Goal: Check status: Check status

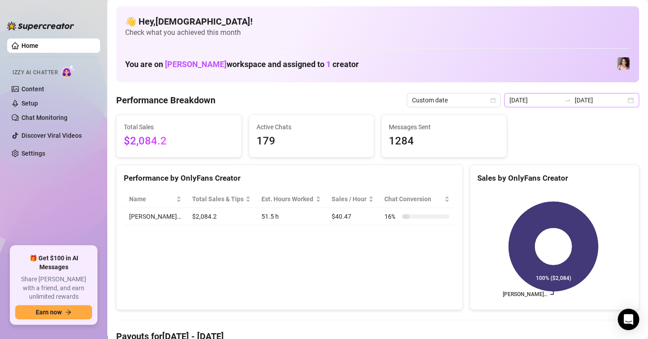
click at [623, 99] on div "[DATE] [DATE]" at bounding box center [571, 100] width 135 height 14
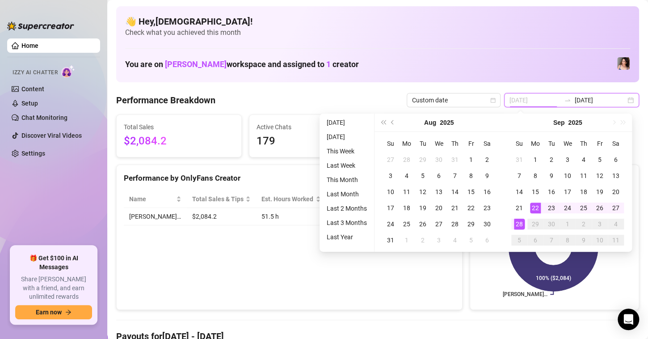
type input "[DATE]"
click at [534, 204] on div "22" at bounding box center [535, 207] width 11 height 11
click at [514, 223] on div "28" at bounding box center [519, 224] width 11 height 11
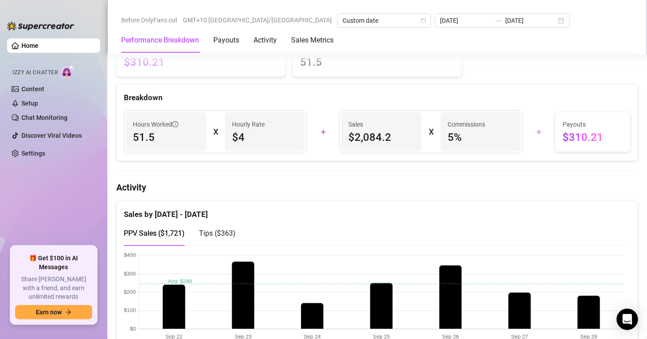
scroll to position [268, 0]
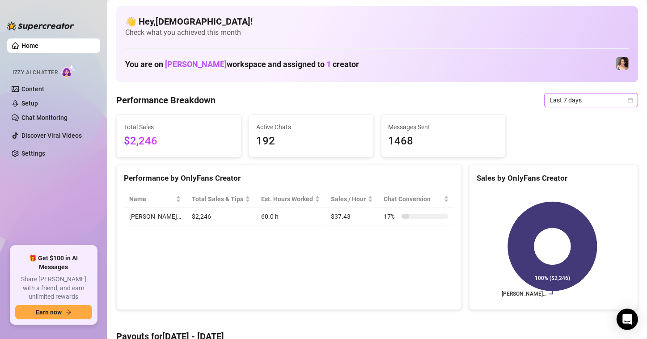
click at [622, 104] on span "Last 7 days" at bounding box center [590, 99] width 83 height 13
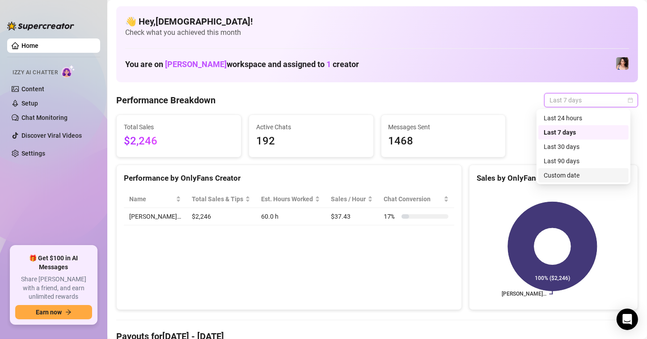
click at [577, 180] on div "Custom date" at bounding box center [583, 175] width 80 height 10
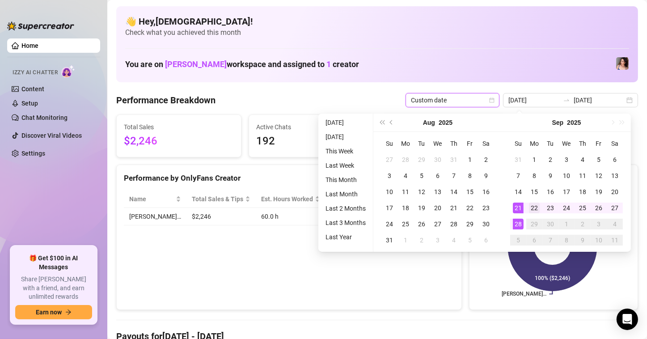
type input "[DATE]"
click at [529, 206] on div "22" at bounding box center [534, 207] width 11 height 11
click at [518, 223] on div "28" at bounding box center [518, 224] width 11 height 11
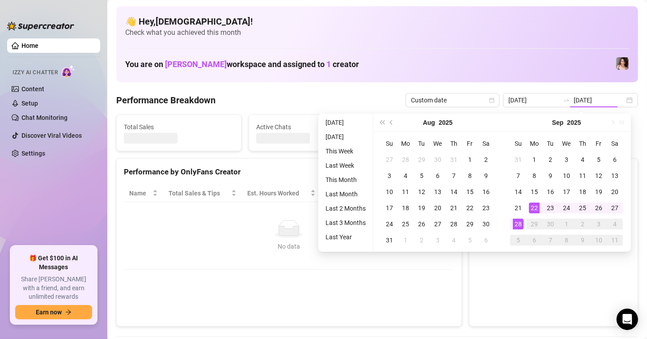
type input "[DATE]"
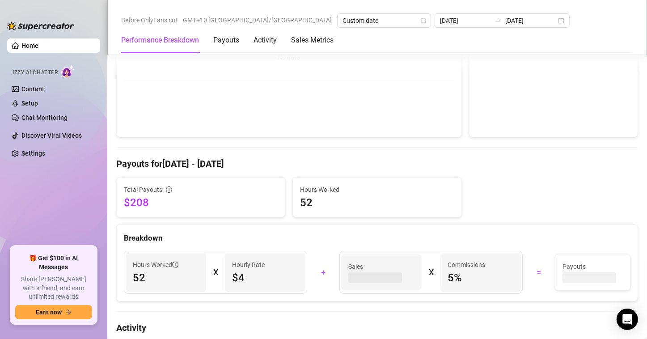
scroll to position [223, 0]
